Goal: Entertainment & Leisure: Consume media (video, audio)

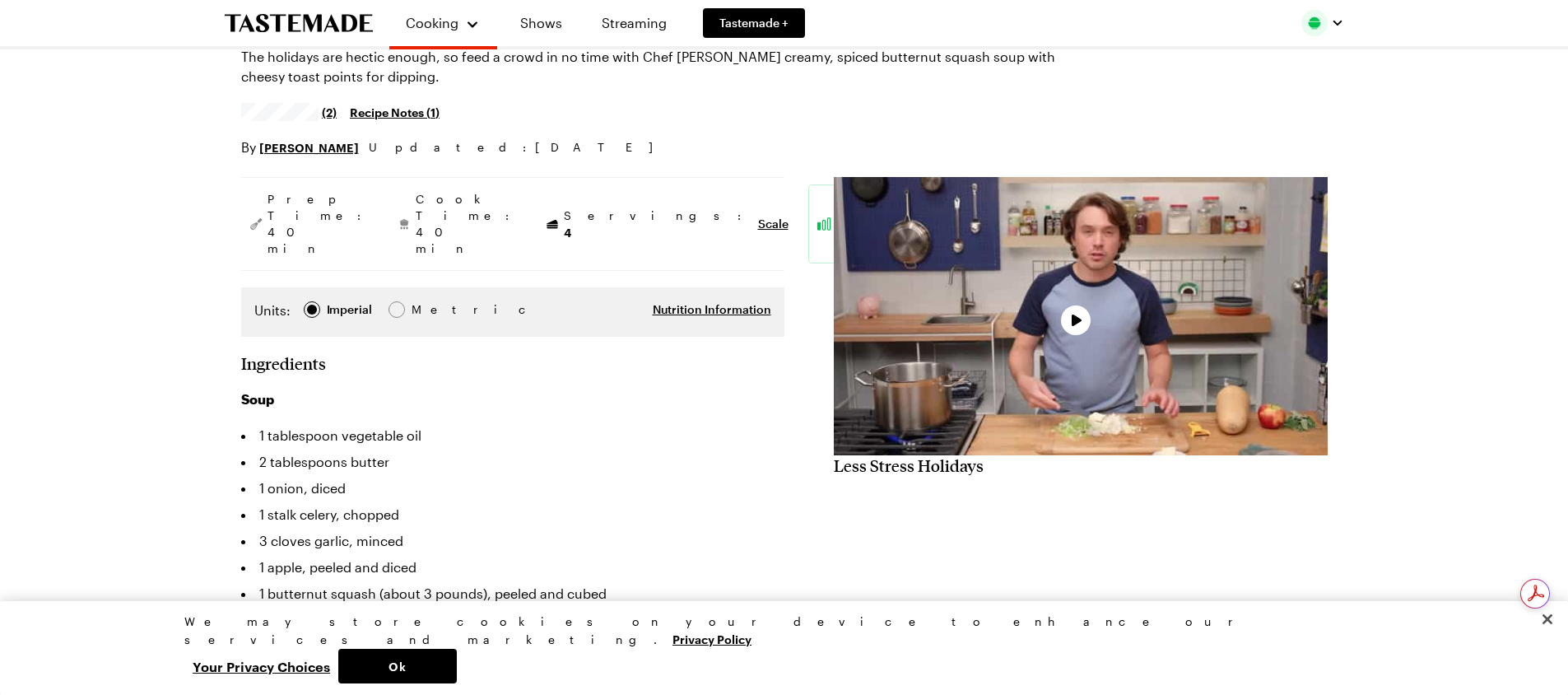
type textarea "x"
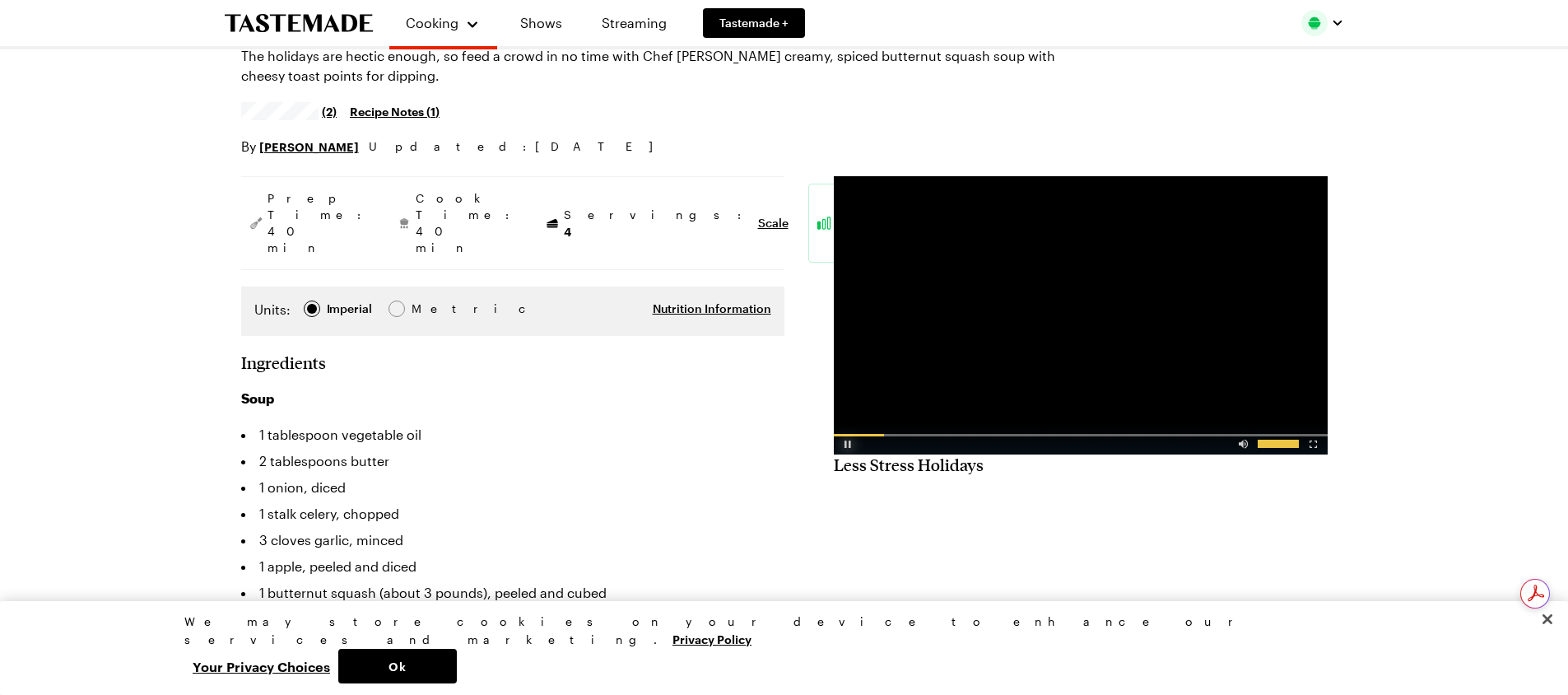
click at [849, 447] on div "Video Player" at bounding box center [848, 441] width 29 height 17
click at [849, 445] on div "Video Player" at bounding box center [848, 441] width 29 height 17
click at [1248, 444] on div "Video Player" at bounding box center [1243, 441] width 29 height 17
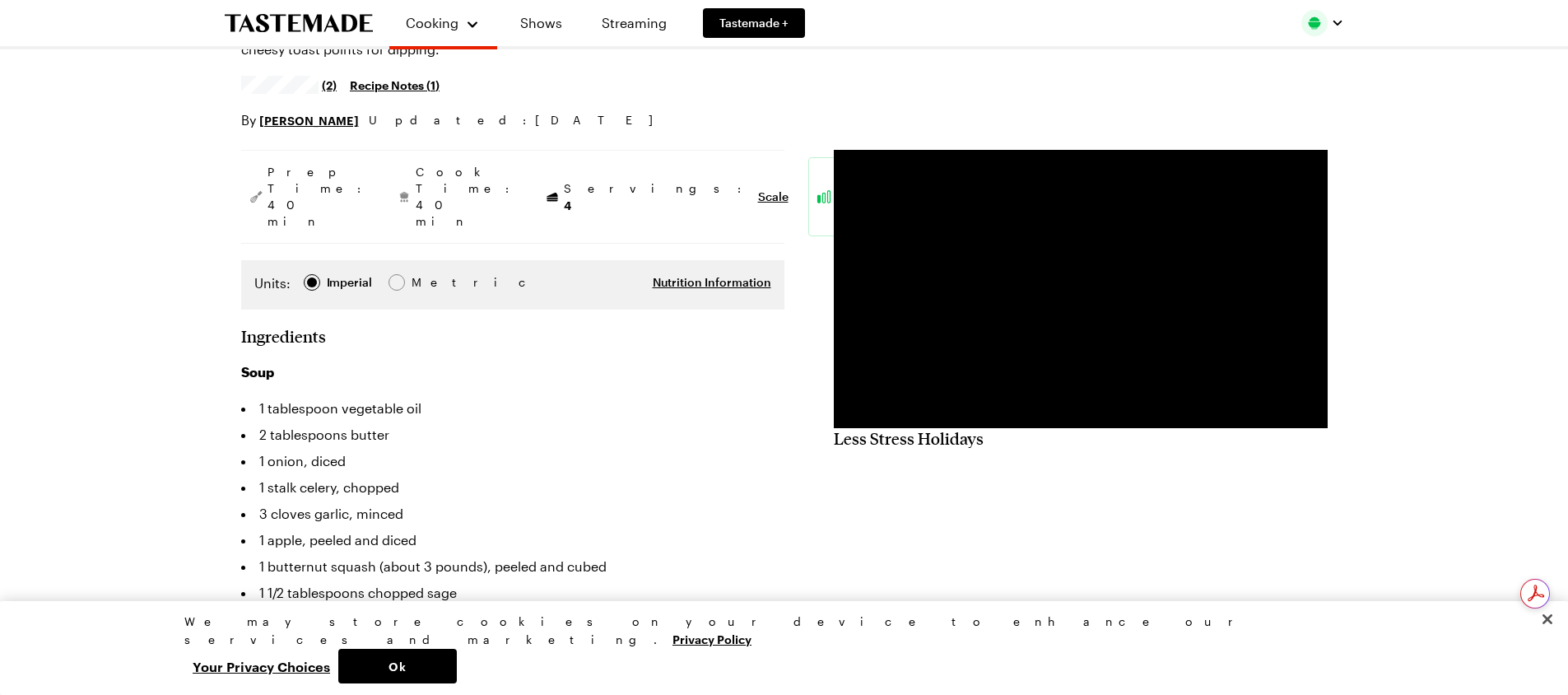
scroll to position [165, 0]
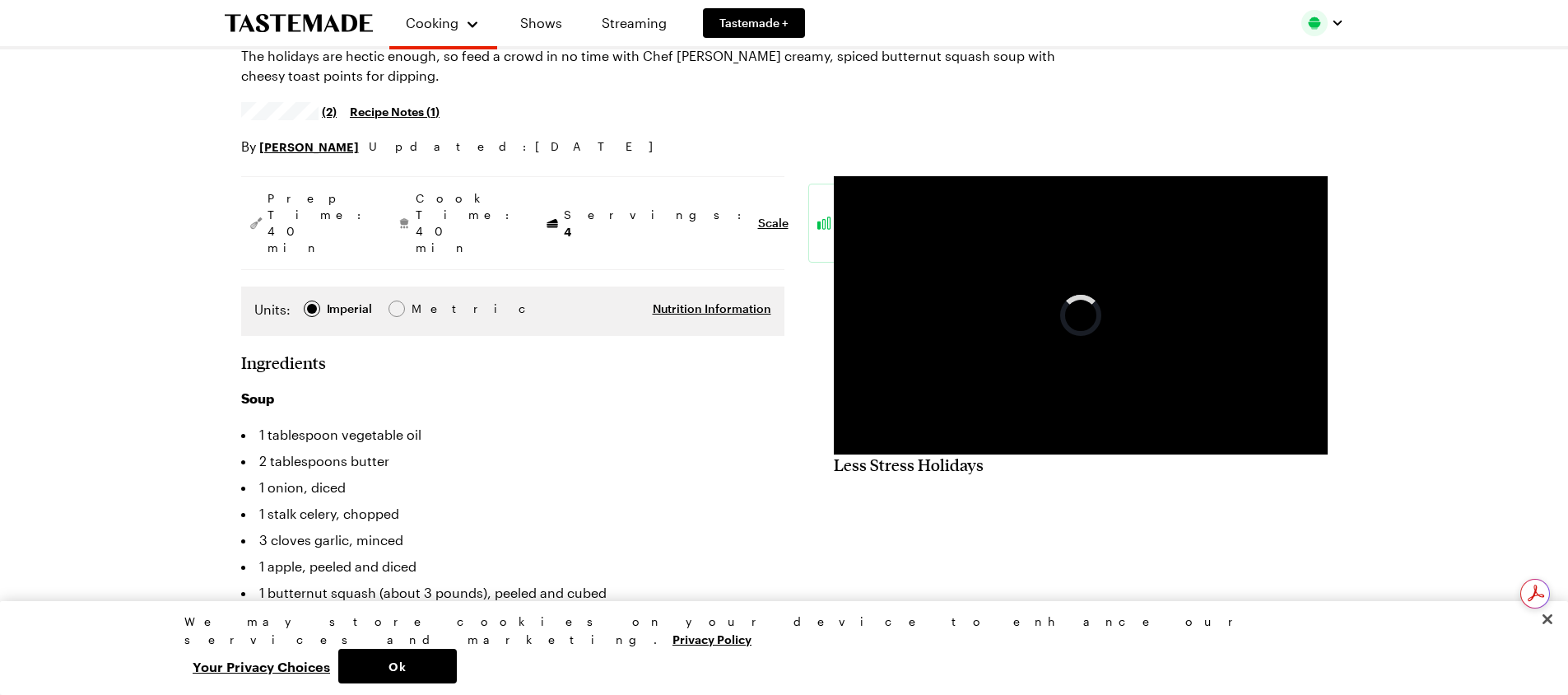
click at [1084, 354] on video "Video Player" at bounding box center [1081, 314] width 494 height 278
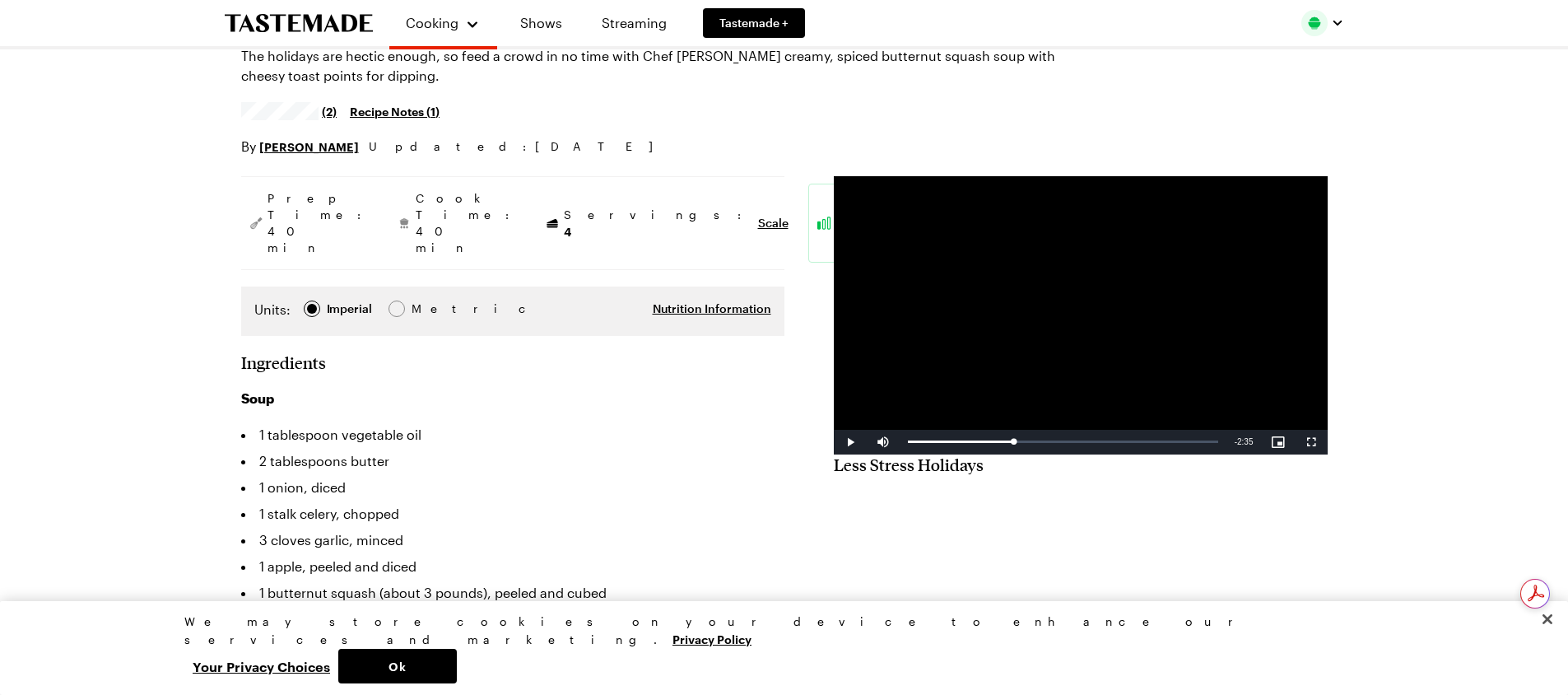
click at [1084, 354] on video "Video Player" at bounding box center [1081, 314] width 494 height 278
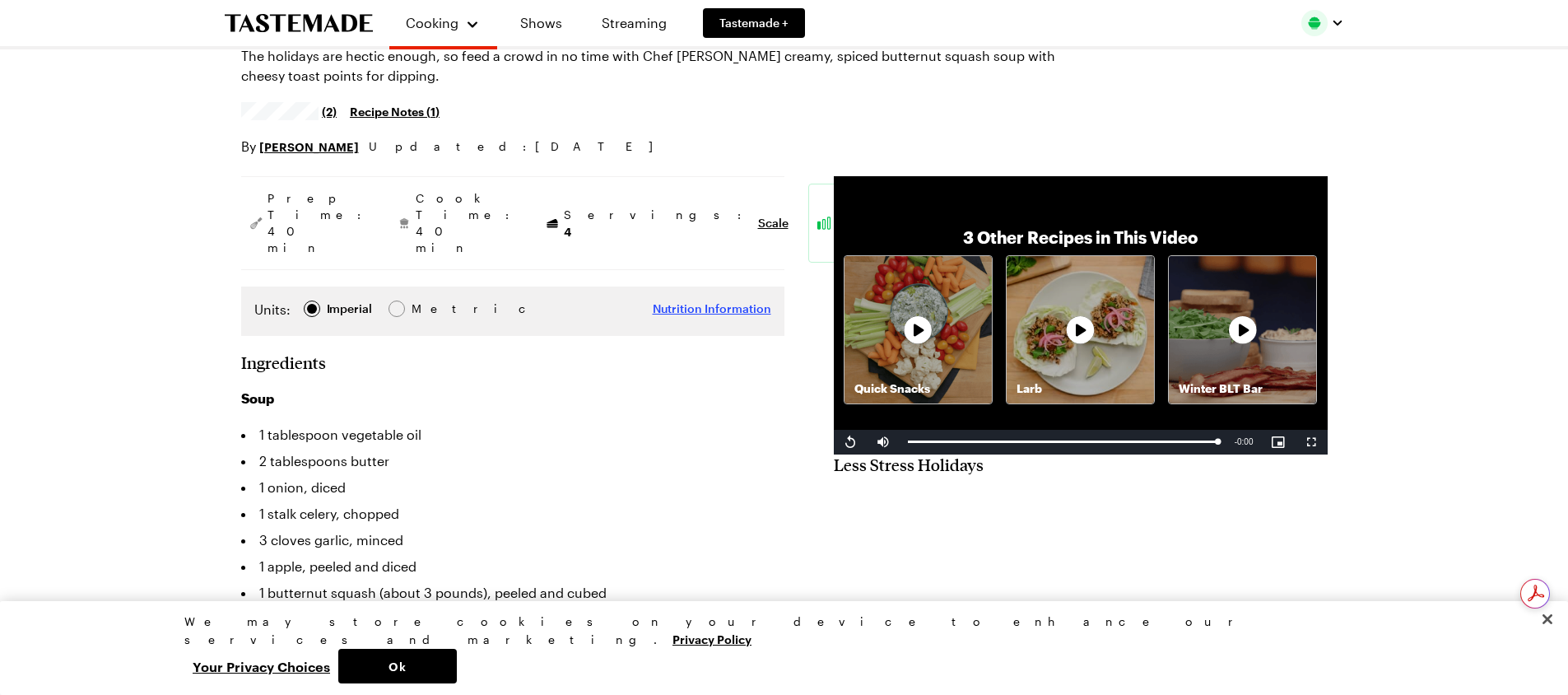
click at [717, 300] on span "Nutrition Information" at bounding box center [712, 309] width 119 height 17
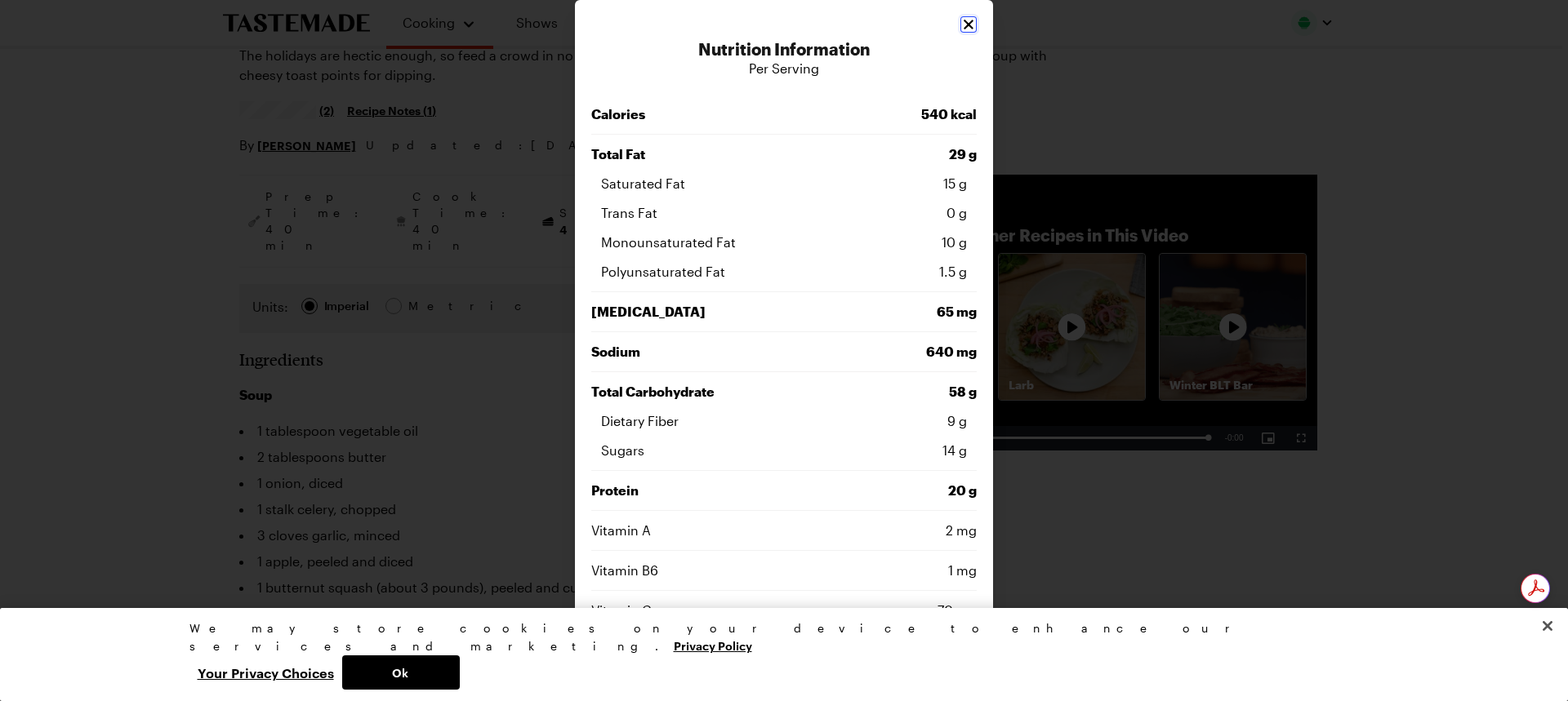
click at [960, 19] on icon "Close" at bounding box center [969, 25] width 17 height 17
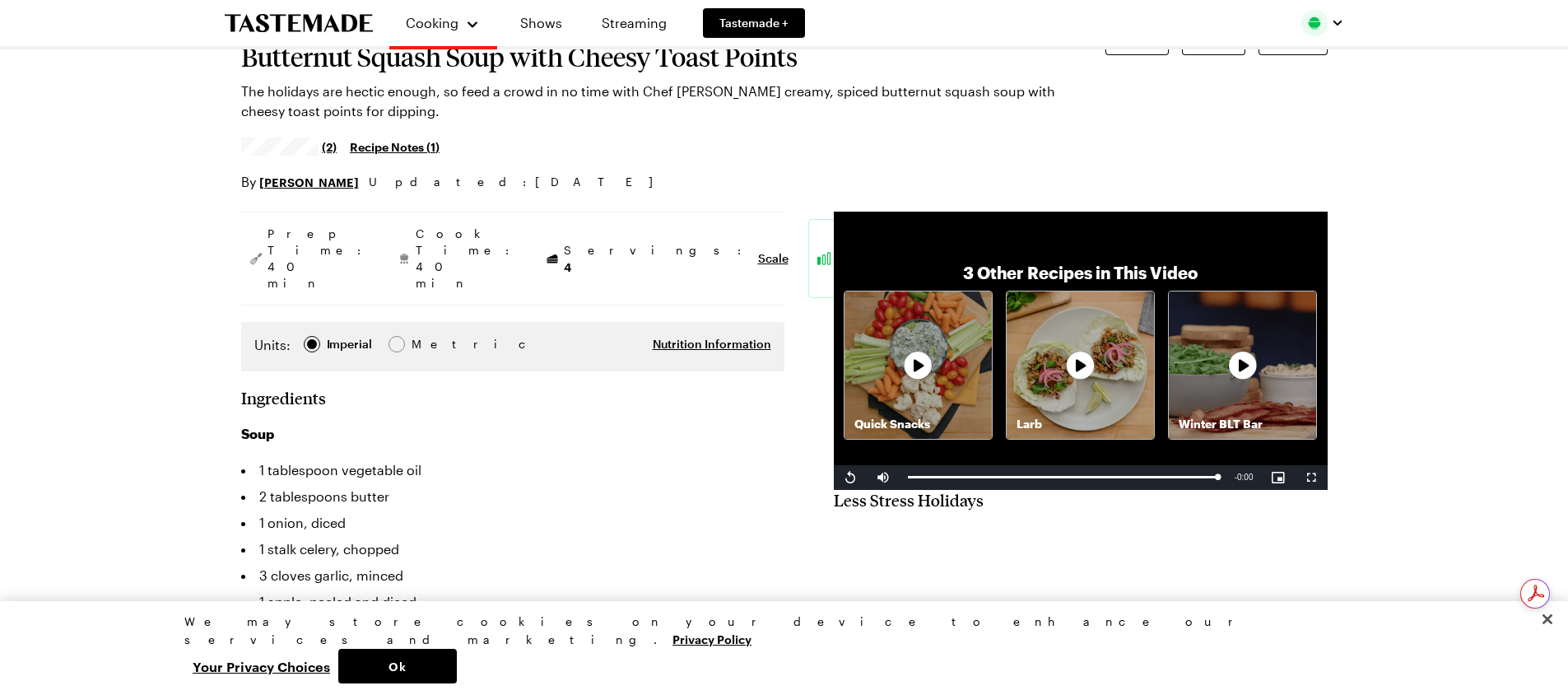
scroll to position [82, 0]
